Goal: Information Seeking & Learning: Learn about a topic

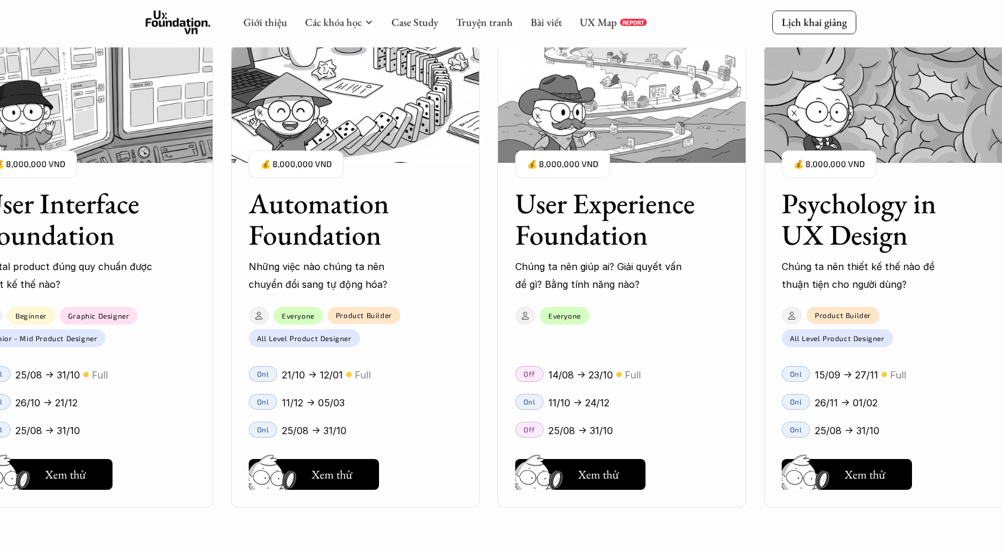
scroll to position [1184, 0]
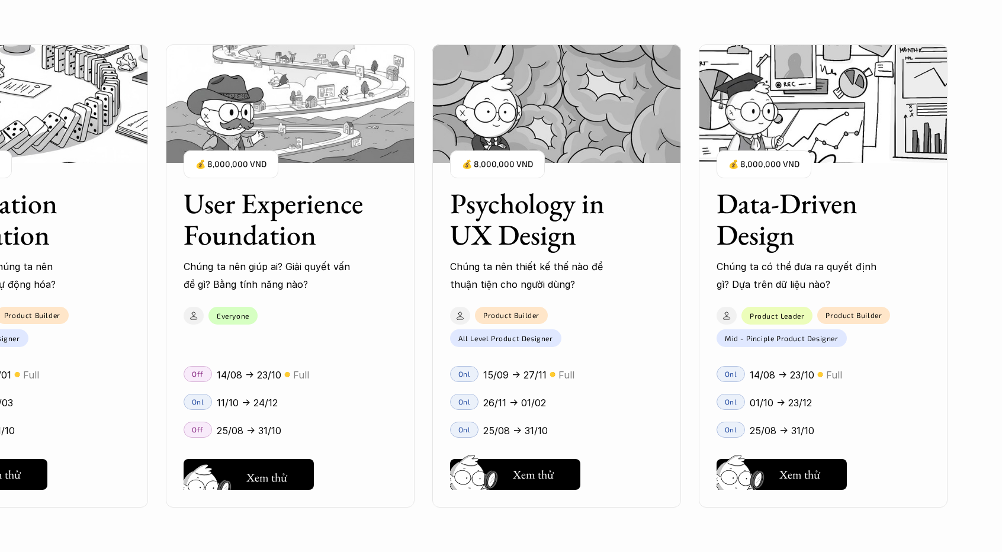
click at [262, 465] on div "User Interface Foundation Digital product đúng quy chuẩn được thiết kế thế nào?…" at bounding box center [500, 276] width 883 height 552
click at [250, 478] on div "User Interface Foundation Digital product đúng quy chuẩn được thiết kế thế nào?…" at bounding box center [500, 276] width 883 height 552
click at [275, 478] on div "User Interface Foundation Digital product đúng quy chuẩn được thiết kế thế nào?…" at bounding box center [500, 276] width 883 height 552
click at [252, 478] on div "User Interface Foundation Digital product đúng quy chuẩn được thiết kế thế nào?…" at bounding box center [500, 276] width 883 height 552
click at [203, 473] on div "User Interface Foundation Digital product đúng quy chuẩn được thiết kế thế nào?…" at bounding box center [500, 276] width 883 height 552
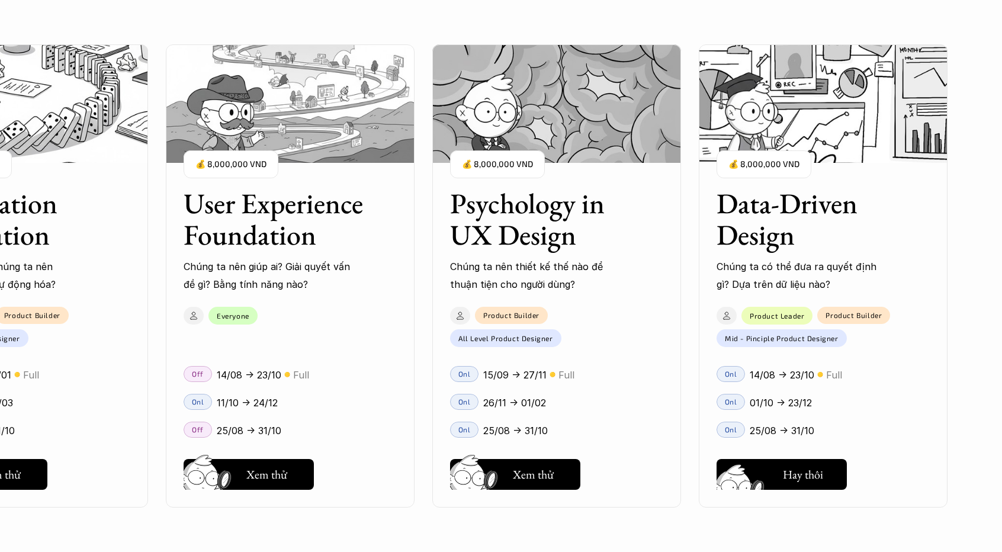
click at [792, 478] on div "User Interface Foundation Digital product đúng quy chuẩn được thiết kế thế nào?…" at bounding box center [500, 276] width 883 height 552
drag, startPoint x: 269, startPoint y: 170, endPoint x: 295, endPoint y: 176, distance: 26.9
click at [269, 170] on div "User Interface Foundation Digital product đúng quy chuẩn được thiết kế thế nào?…" at bounding box center [500, 276] width 883 height 552
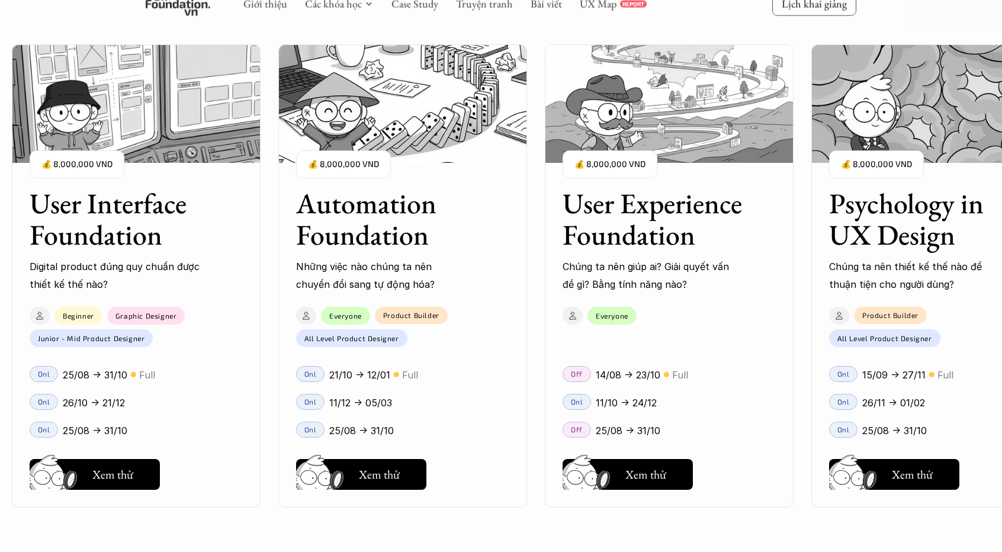
scroll to position [1125, 0]
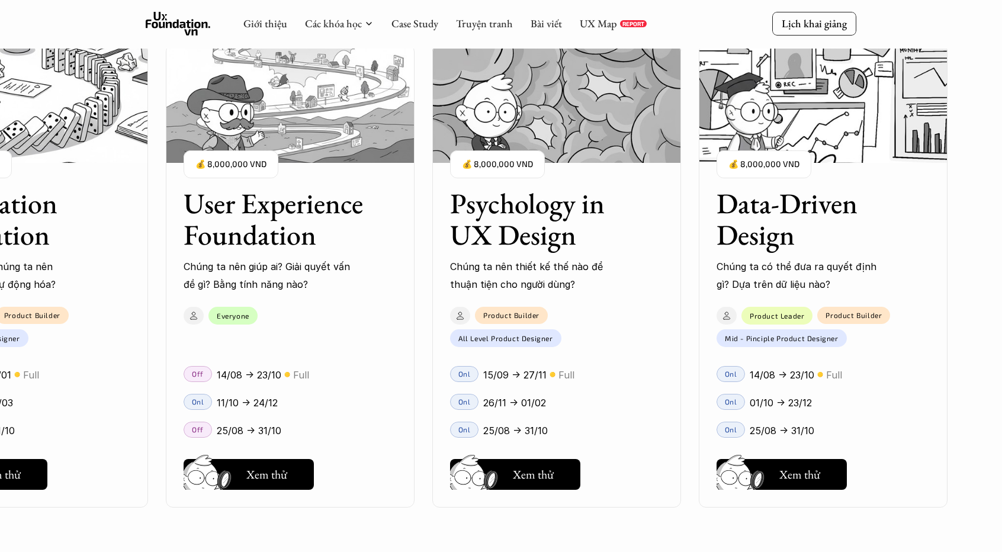
drag, startPoint x: 348, startPoint y: 250, endPoint x: 647, endPoint y: 249, distance: 299.6
click at [647, 249] on div "User Interface Foundation Digital product đúng quy chuẩn được thiết kế thế nào?…" at bounding box center [500, 276] width 883 height 552
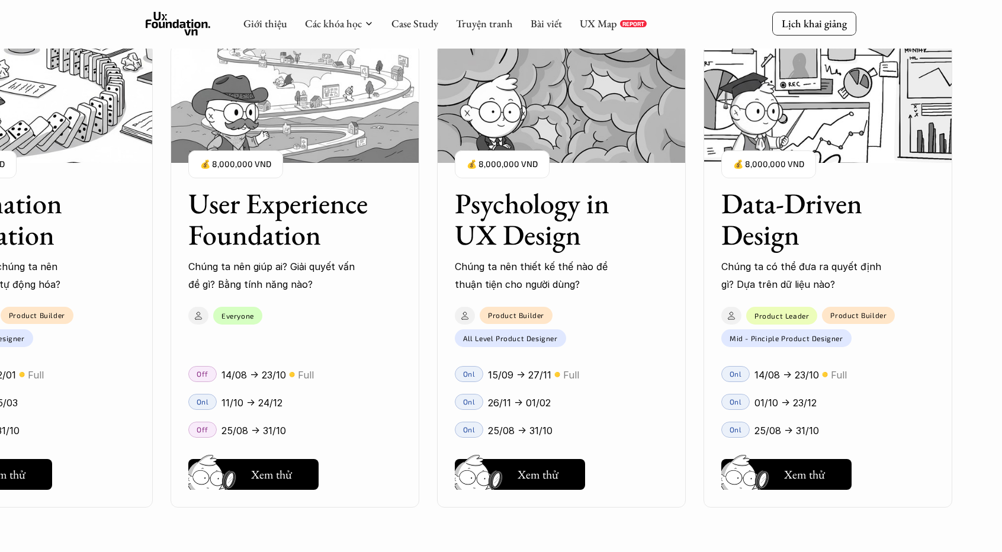
drag, startPoint x: 396, startPoint y: 246, endPoint x: 239, endPoint y: 237, distance: 156.5
click at [266, 245] on div "User Interface Foundation Digital product đúng quy chuẩn được thiết kế thế nào?…" at bounding box center [500, 276] width 883 height 552
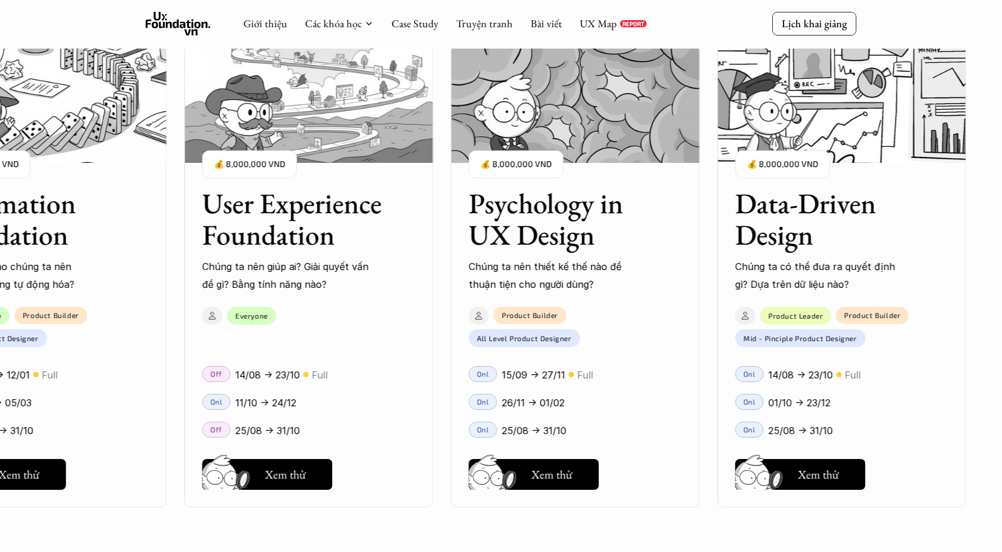
drag, startPoint x: 244, startPoint y: 232, endPoint x: 444, endPoint y: 245, distance: 200.6
click at [523, 234] on div "User Interface Foundation Digital product đúng quy chuẩn được thiết kế thế nào?…" at bounding box center [500, 276] width 883 height 552
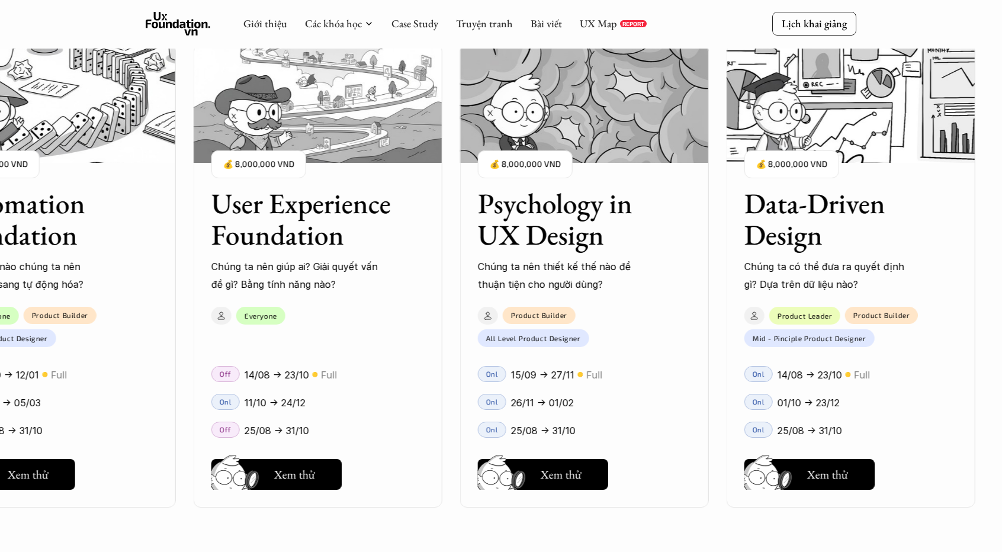
drag, startPoint x: 307, startPoint y: 210, endPoint x: 217, endPoint y: 214, distance: 90.1
click at [392, 211] on div "User Interface Foundation Digital product đúng quy chuẩn được thiết kế thế nào?…" at bounding box center [500, 276] width 883 height 552
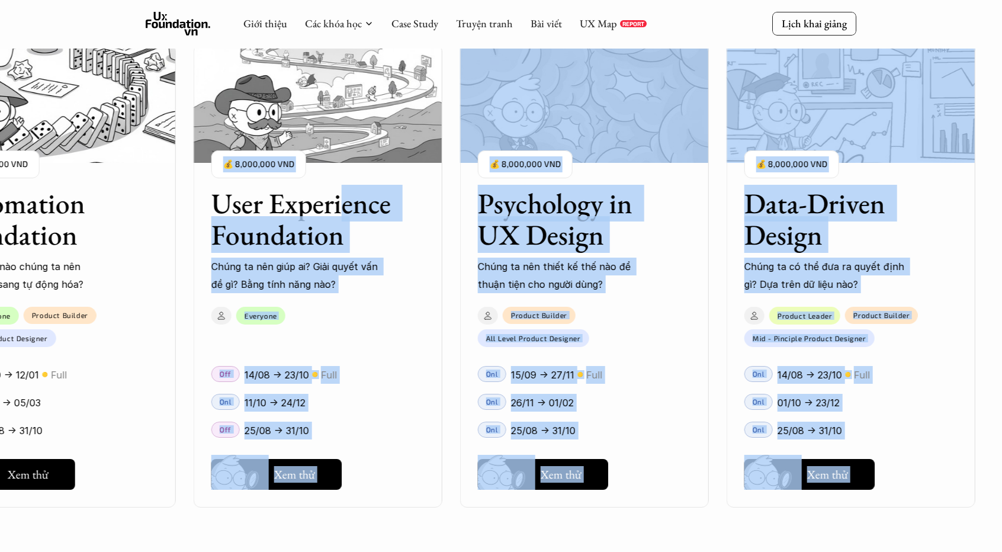
drag, startPoint x: 348, startPoint y: 167, endPoint x: 179, endPoint y: 179, distance: 168.6
click at [442, 203] on div "User Interface Foundation Digital product đúng quy chuẩn được thiết kế thế nào?…" at bounding box center [500, 276] width 883 height 552
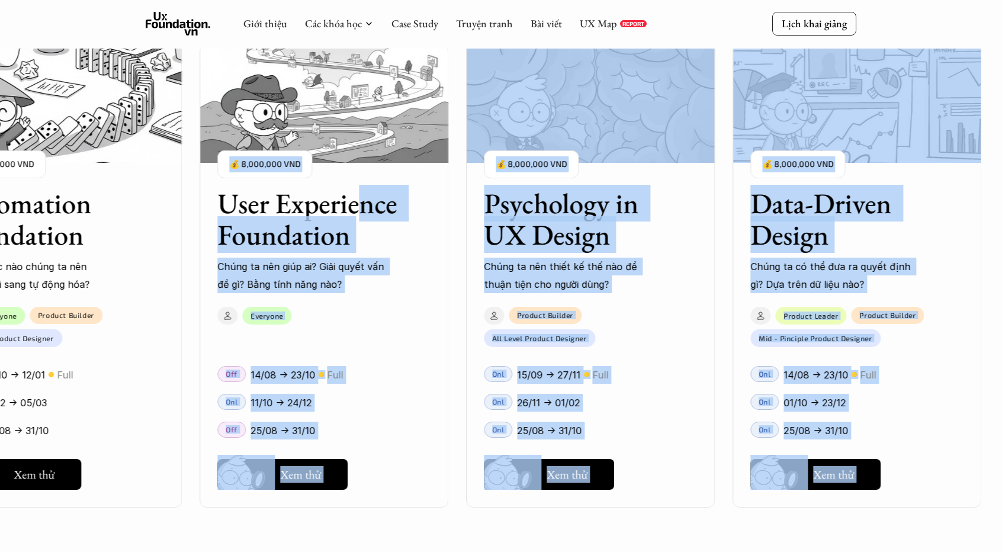
drag, startPoint x: 232, startPoint y: 185, endPoint x: 345, endPoint y: 185, distance: 112.5
click at [345, 185] on div "User Interface Foundation Digital product đúng quy chuẩn được thiết kế thế nào?…" at bounding box center [500, 276] width 883 height 552
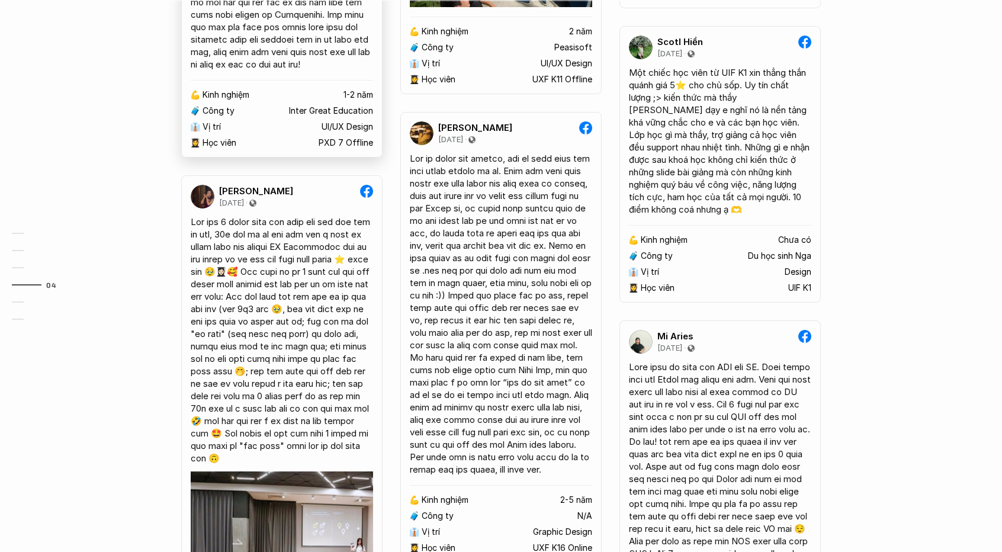
scroll to position [2961, 0]
